Goal: Navigation & Orientation: Find specific page/section

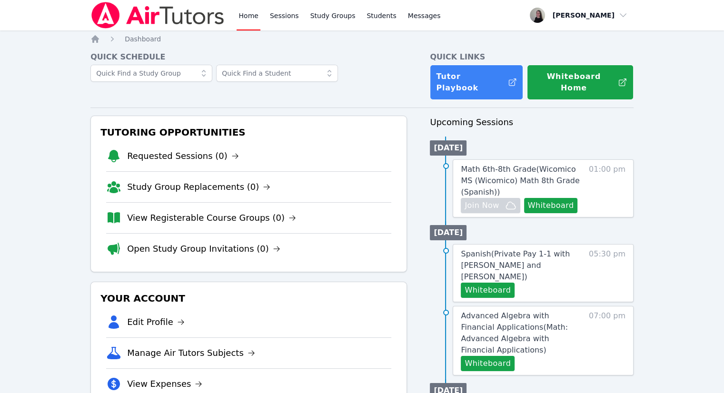
drag, startPoint x: 266, startPoint y: 13, endPoint x: 261, endPoint y: 15, distance: 6.2
click at [268, 13] on link "Sessions" at bounding box center [284, 15] width 33 height 30
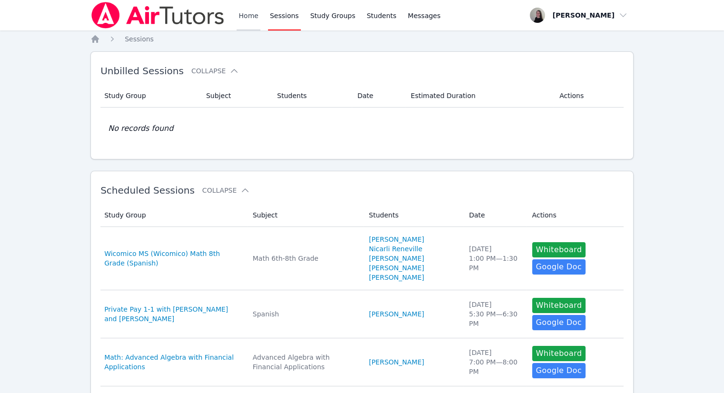
click at [251, 20] on link "Home" at bounding box center [247, 15] width 23 height 30
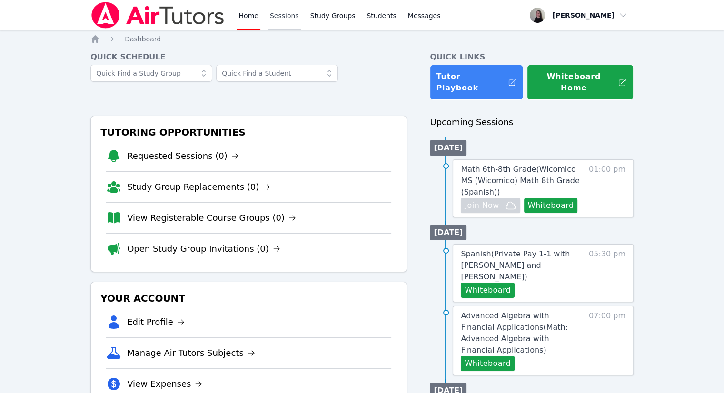
click at [281, 18] on link "Sessions" at bounding box center [284, 15] width 33 height 30
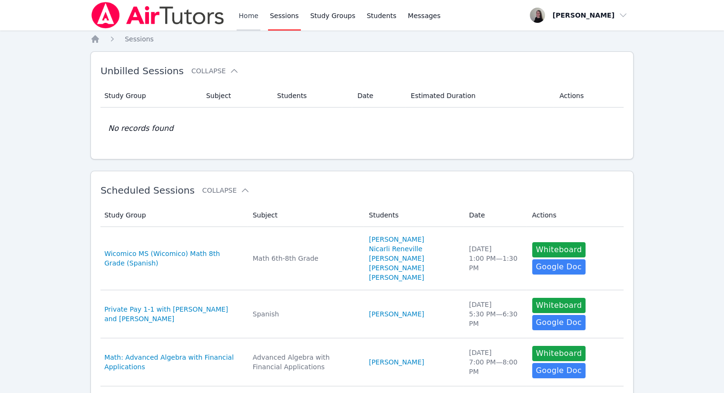
click at [241, 18] on link "Home" at bounding box center [247, 15] width 23 height 30
